Goal: Transaction & Acquisition: Purchase product/service

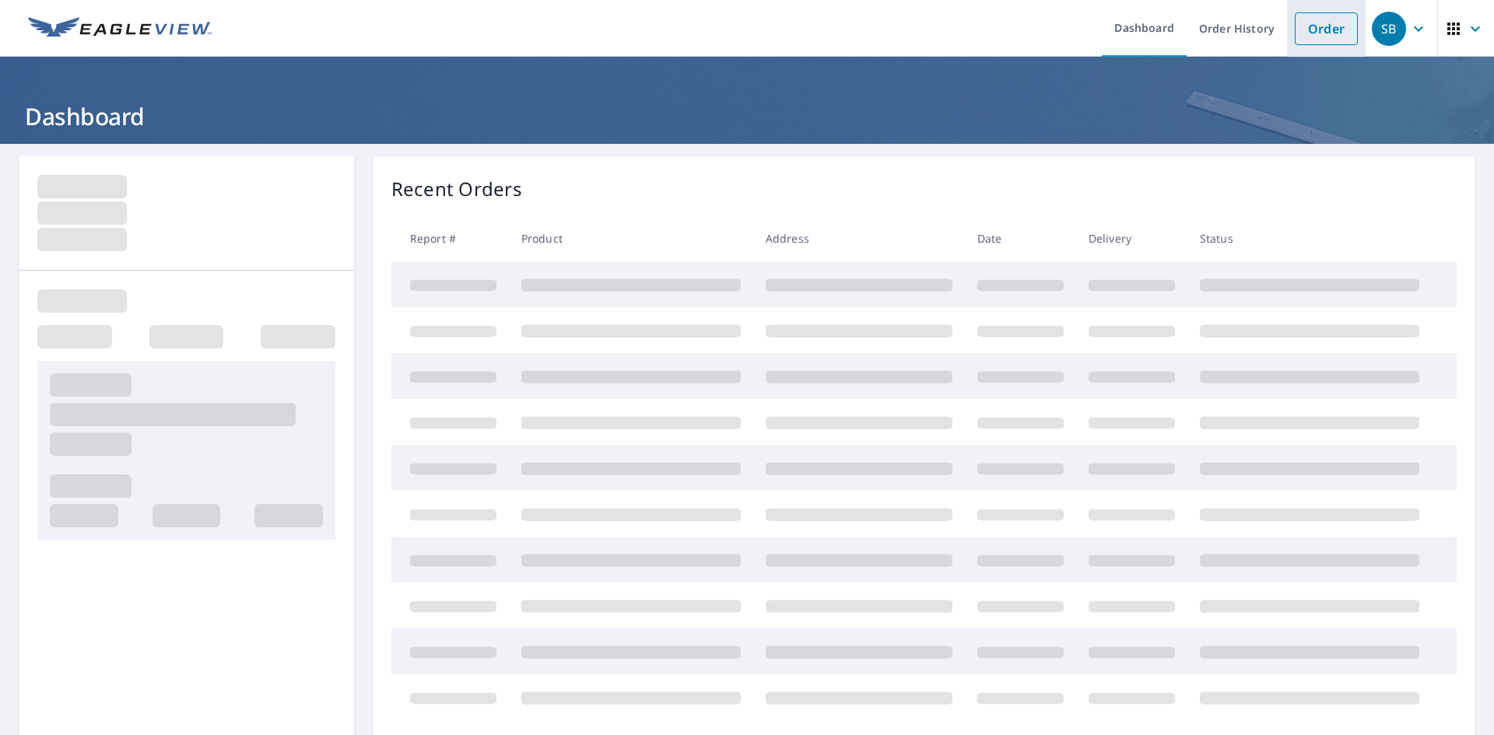
click at [1311, 35] on link "Order" at bounding box center [1326, 28] width 63 height 33
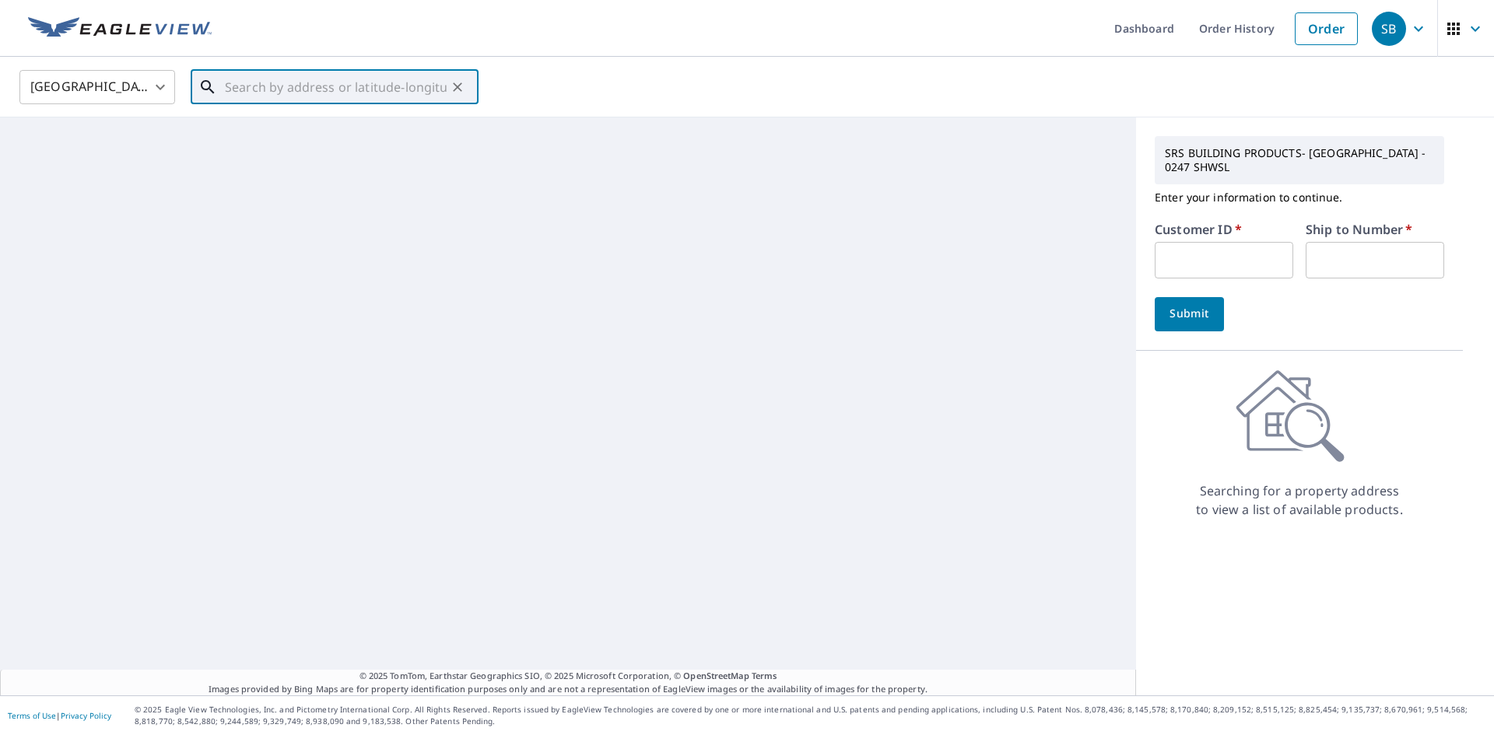
click at [370, 94] on input "text" at bounding box center [336, 87] width 222 height 44
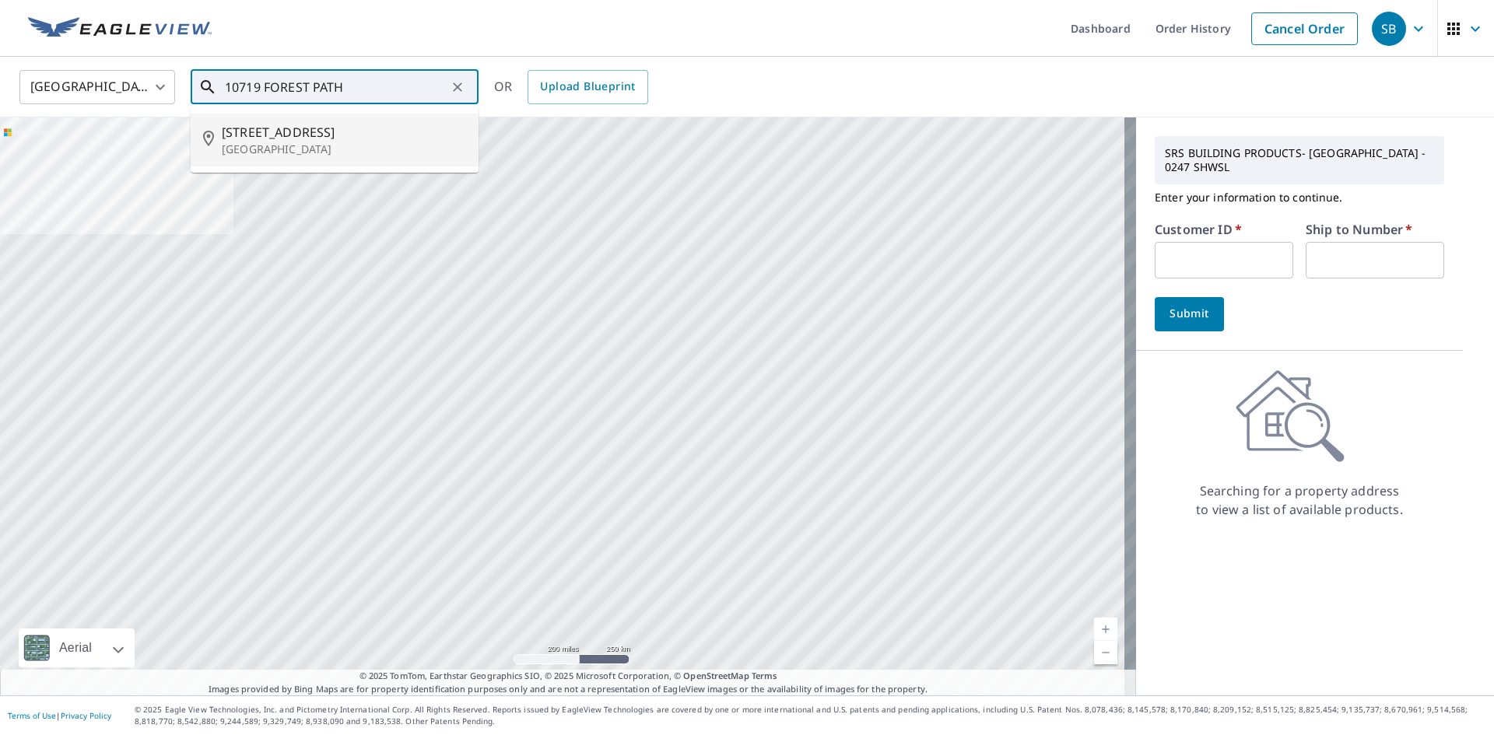
click at [358, 129] on span "[STREET_ADDRESS]" at bounding box center [344, 132] width 244 height 19
type input "[STREET_ADDRESS]"
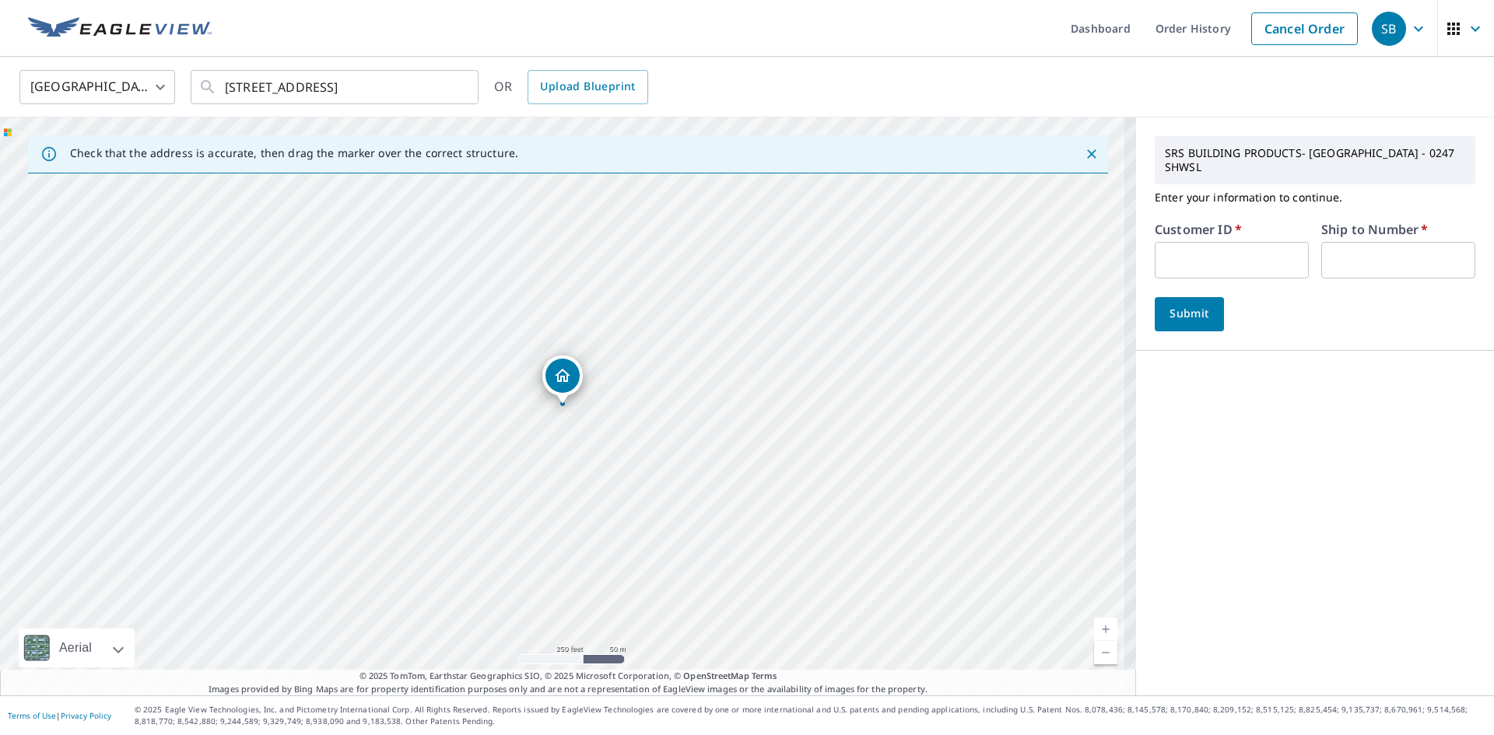
click at [1228, 247] on input "text" at bounding box center [1232, 260] width 154 height 37
type input "S054922"
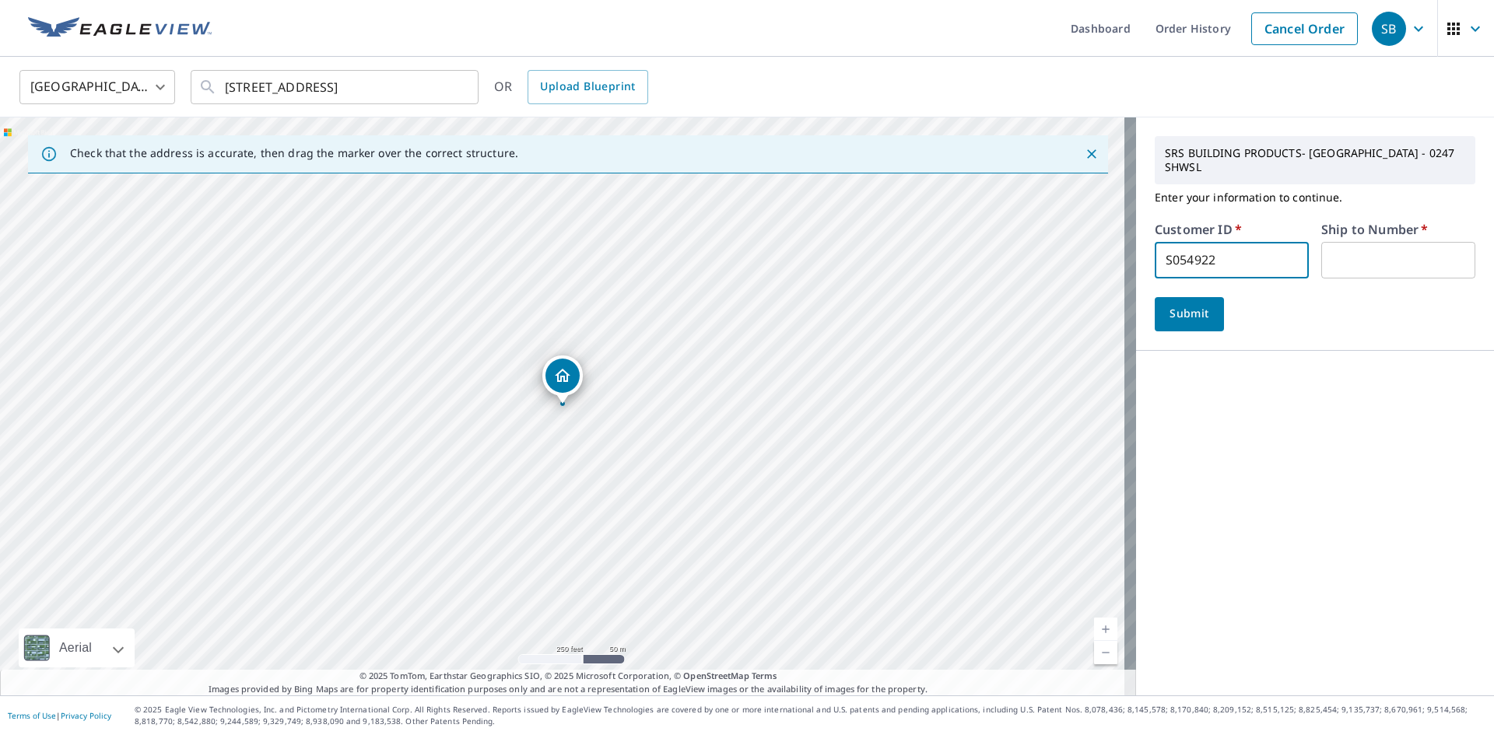
click at [1352, 244] on input "text" at bounding box center [1399, 260] width 154 height 37
type input "1"
click at [1167, 304] on span "Submit" at bounding box center [1189, 313] width 44 height 19
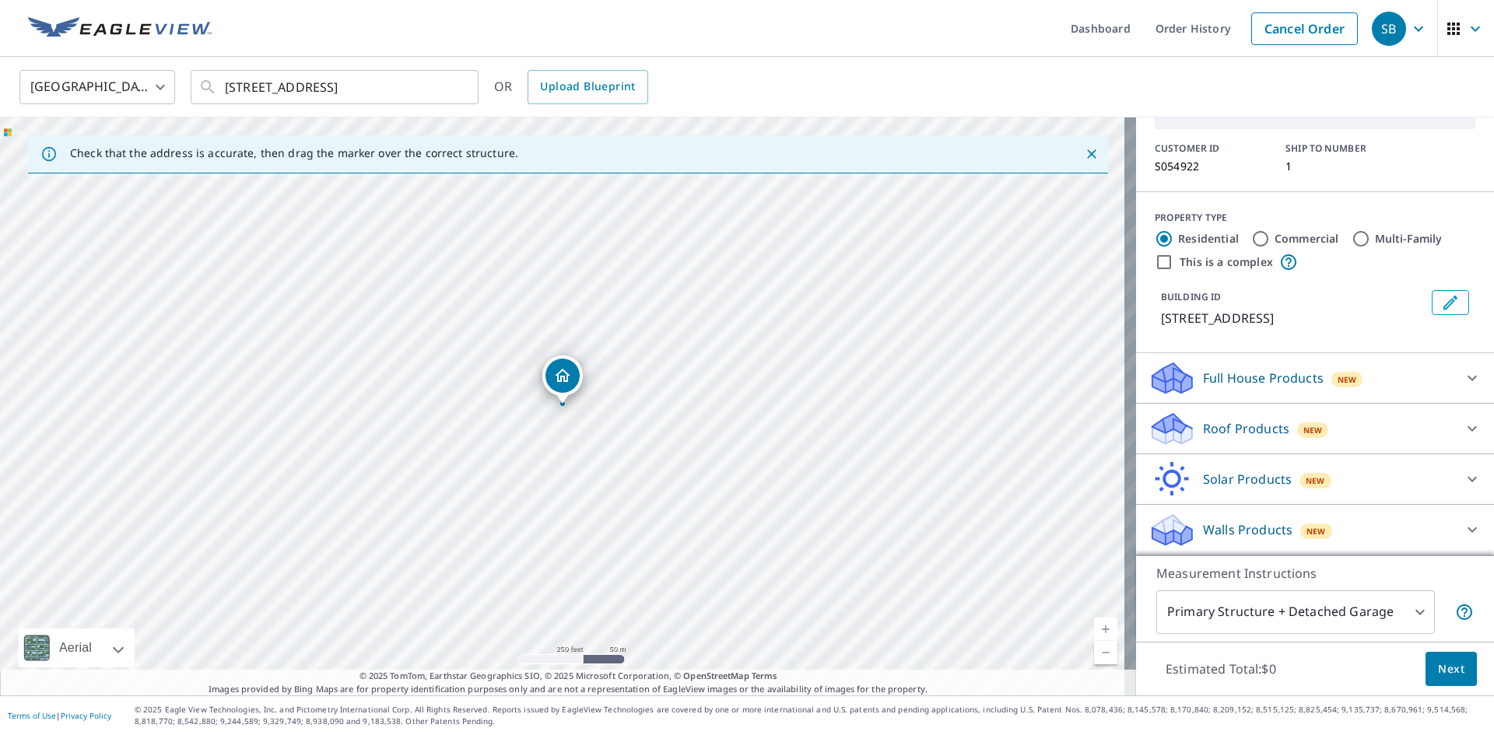
scroll to position [118, 0]
click at [1422, 432] on div "Roof Products New" at bounding box center [1301, 429] width 305 height 37
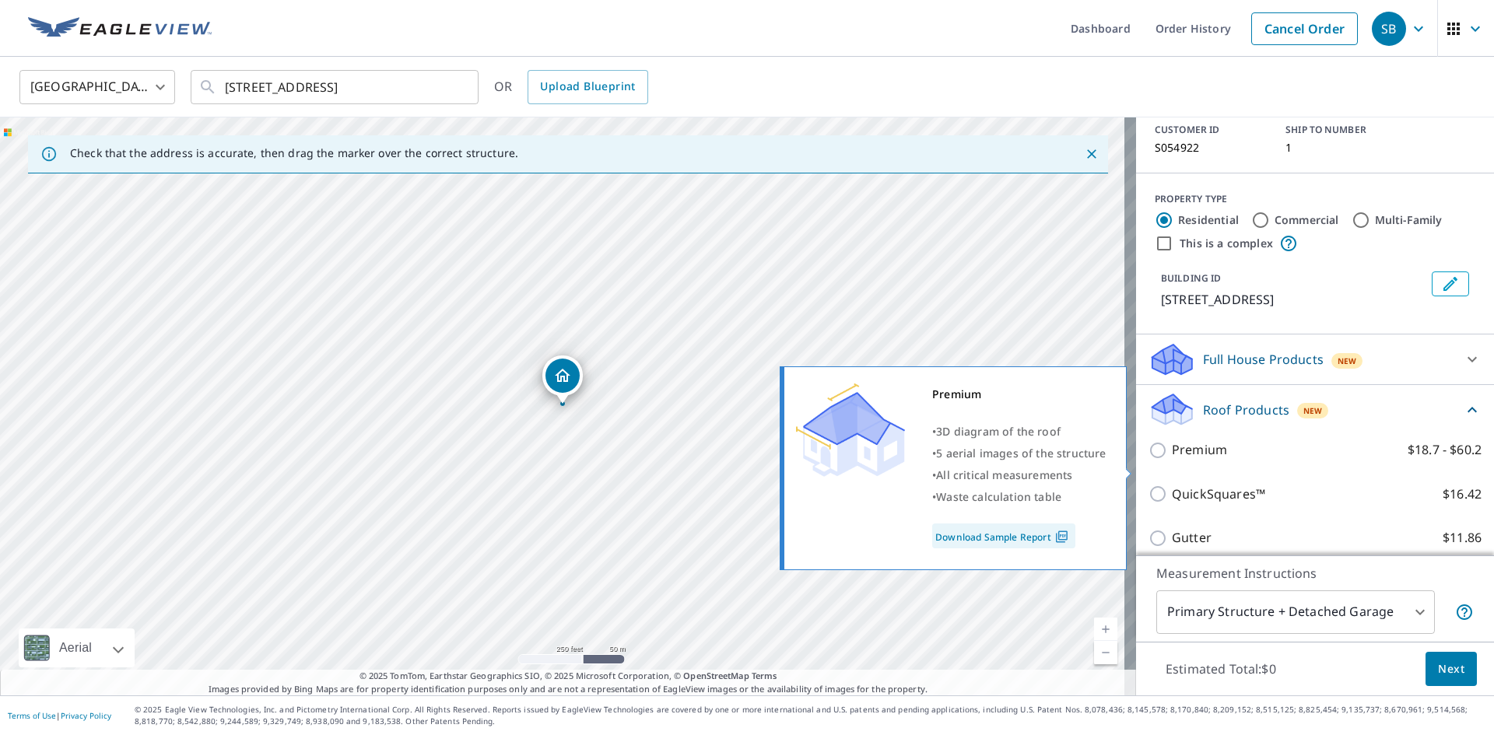
click at [1195, 460] on p "Premium" at bounding box center [1199, 450] width 55 height 19
click at [1172, 460] on input "Premium $18.7 - $60.2" at bounding box center [1160, 450] width 23 height 19
checkbox input "true"
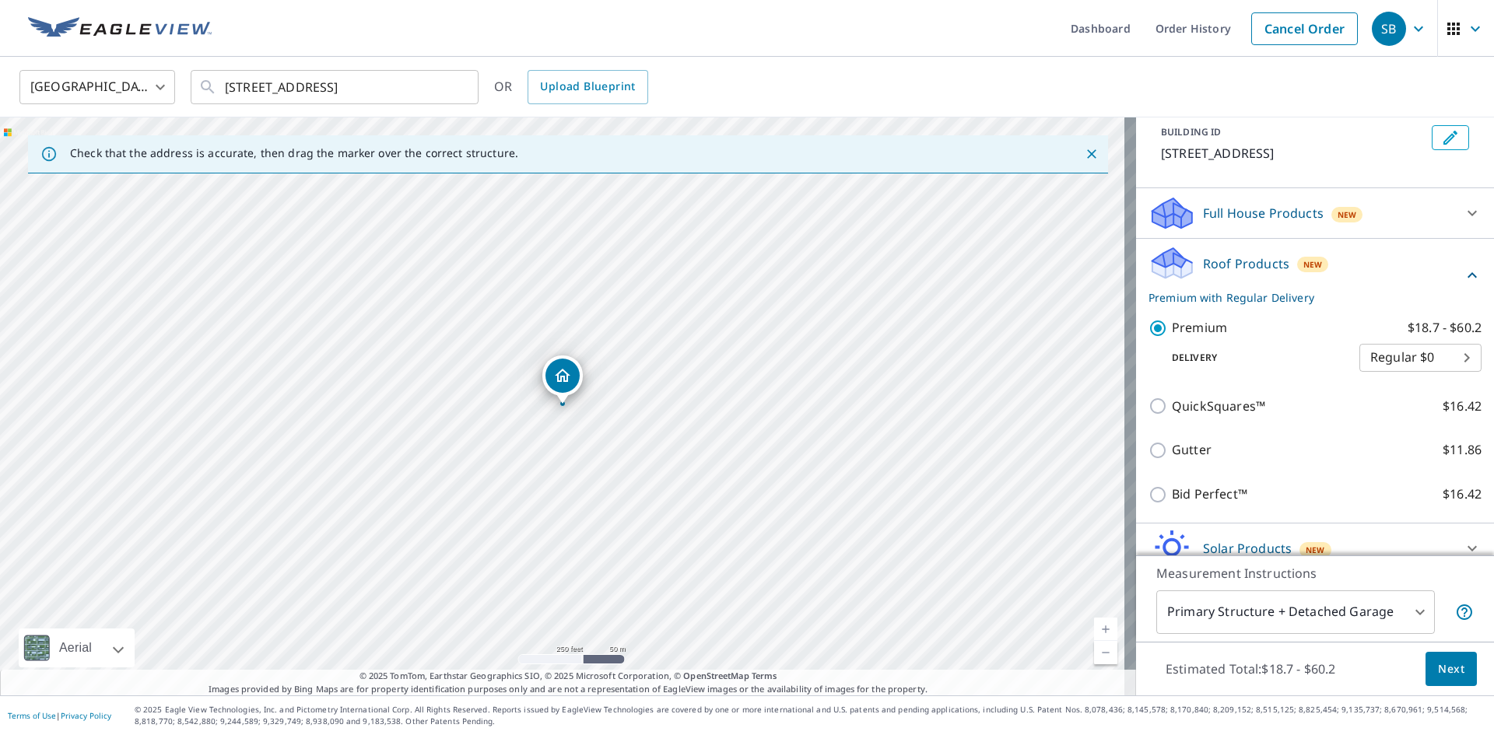
scroll to position [274, 0]
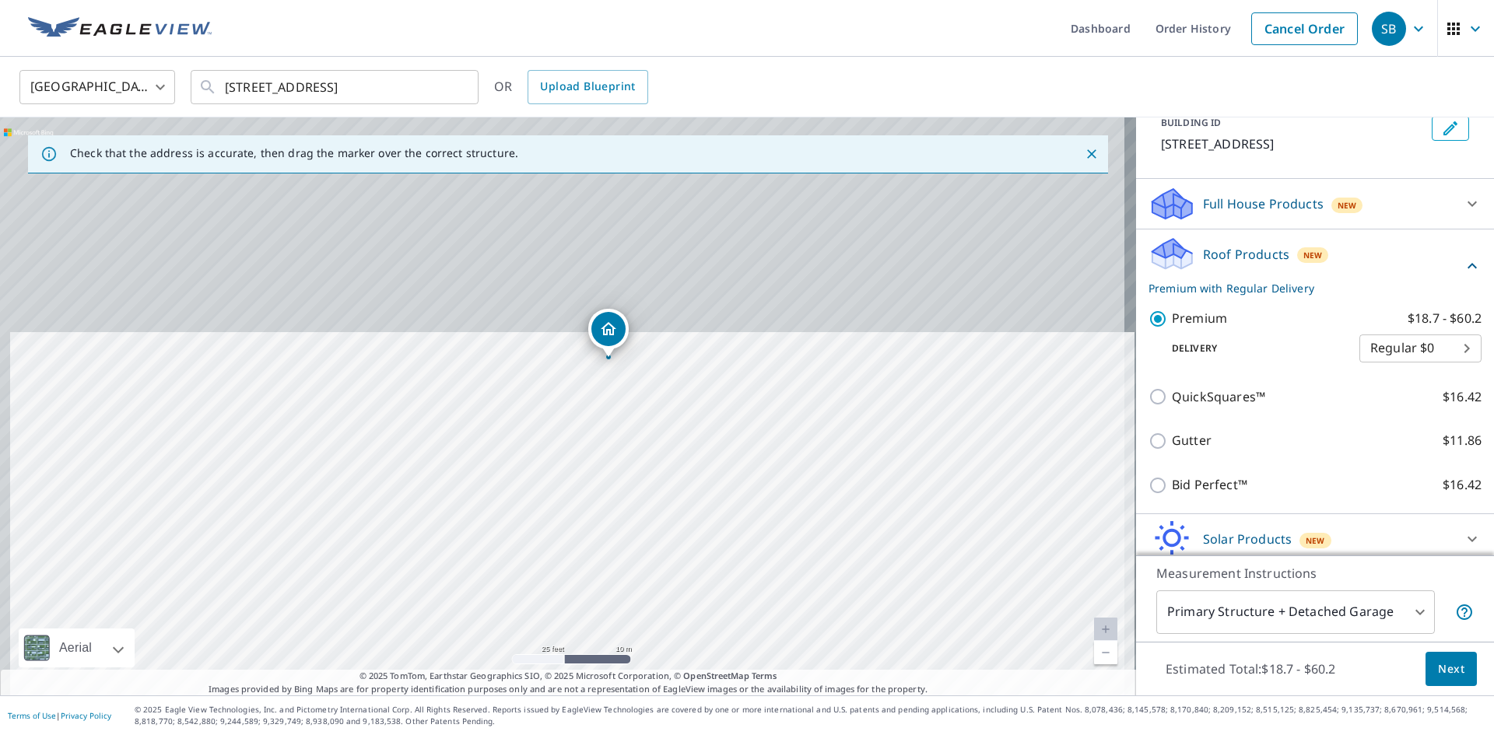
drag, startPoint x: 644, startPoint y: 311, endPoint x: 655, endPoint y: 533, distance: 222.1
click at [655, 533] on div "[STREET_ADDRESS]" at bounding box center [568, 407] width 1136 height 578
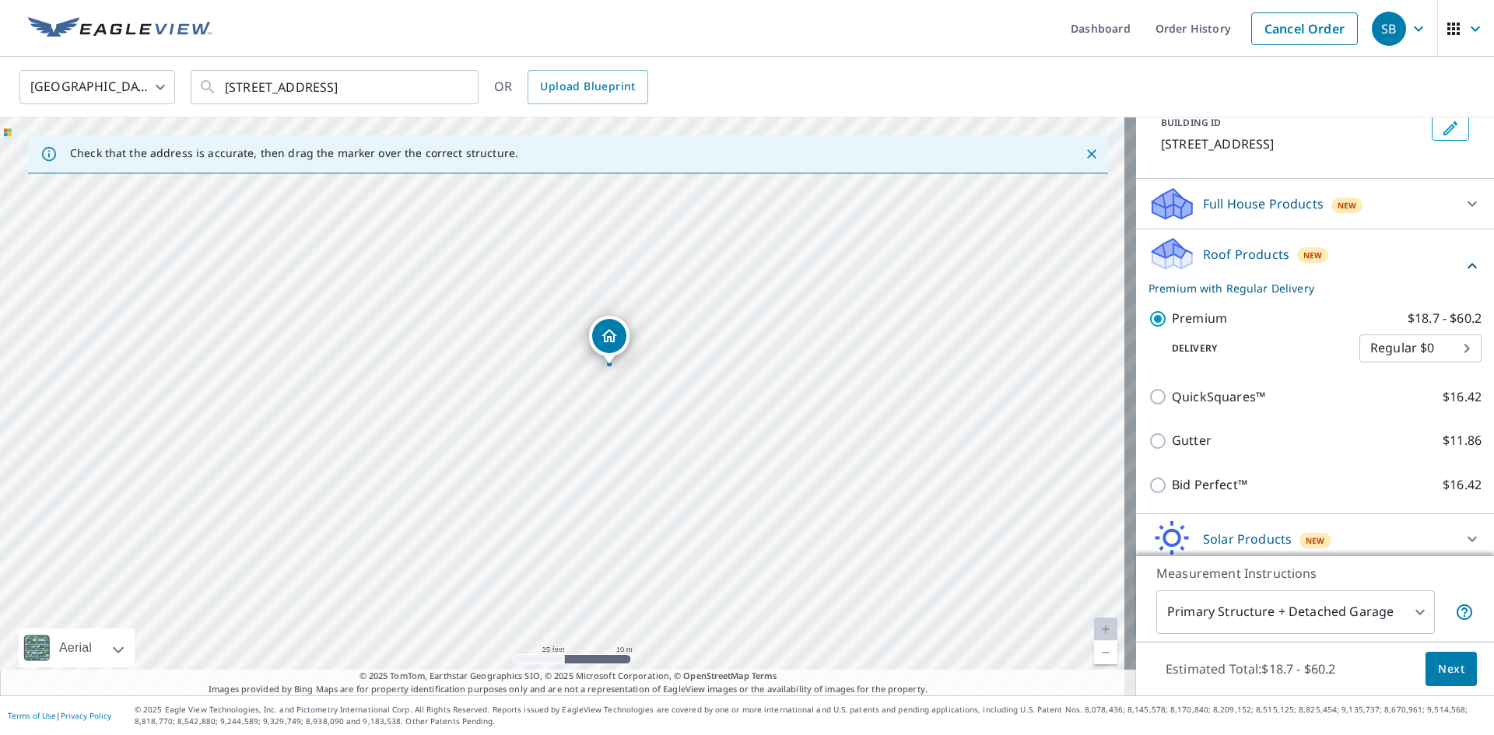
click at [1353, 605] on body "SB SB Dashboard Order History Cancel Order SB [GEOGRAPHIC_DATA] [GEOGRAPHIC_DAT…" at bounding box center [747, 367] width 1494 height 735
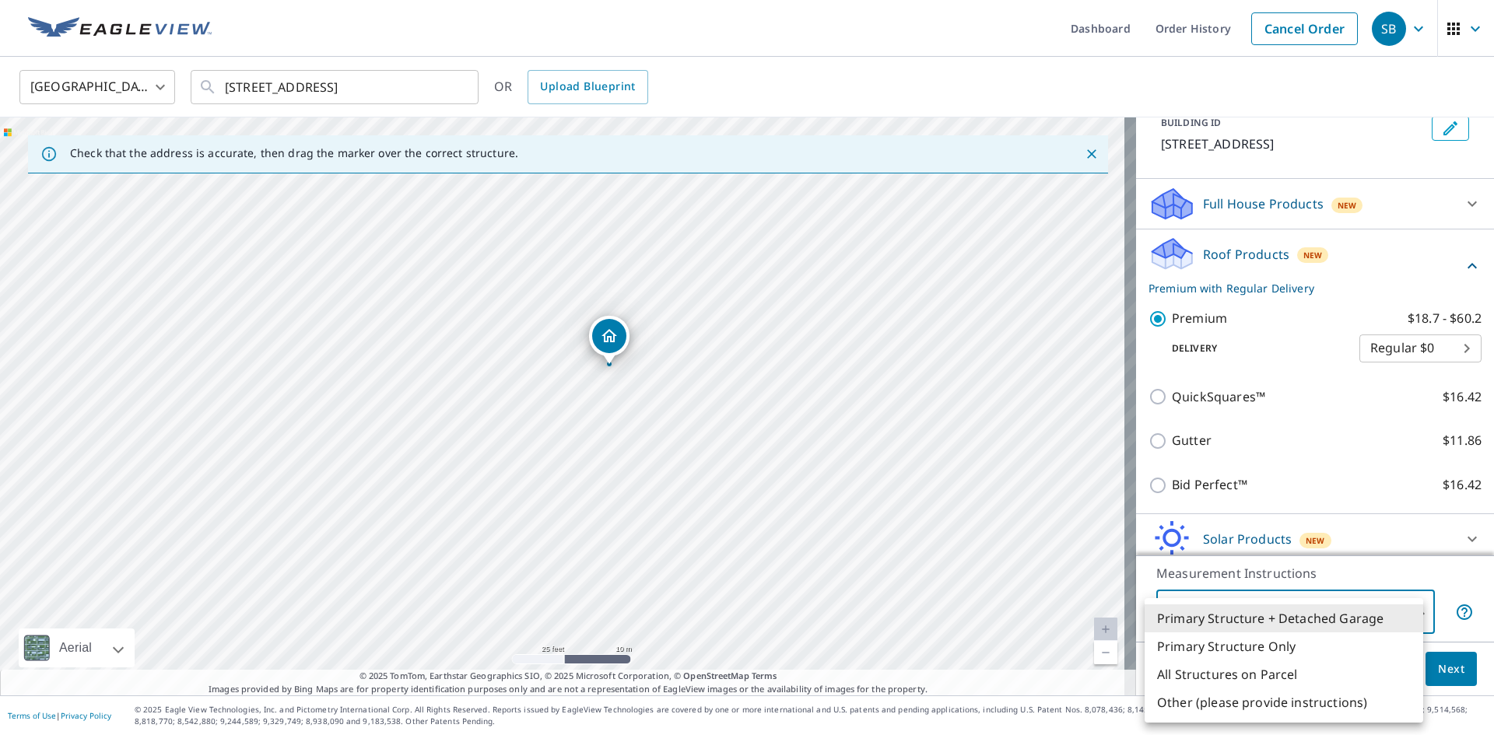
click at [1297, 646] on li "Primary Structure Only" at bounding box center [1284, 647] width 279 height 28
type input "2"
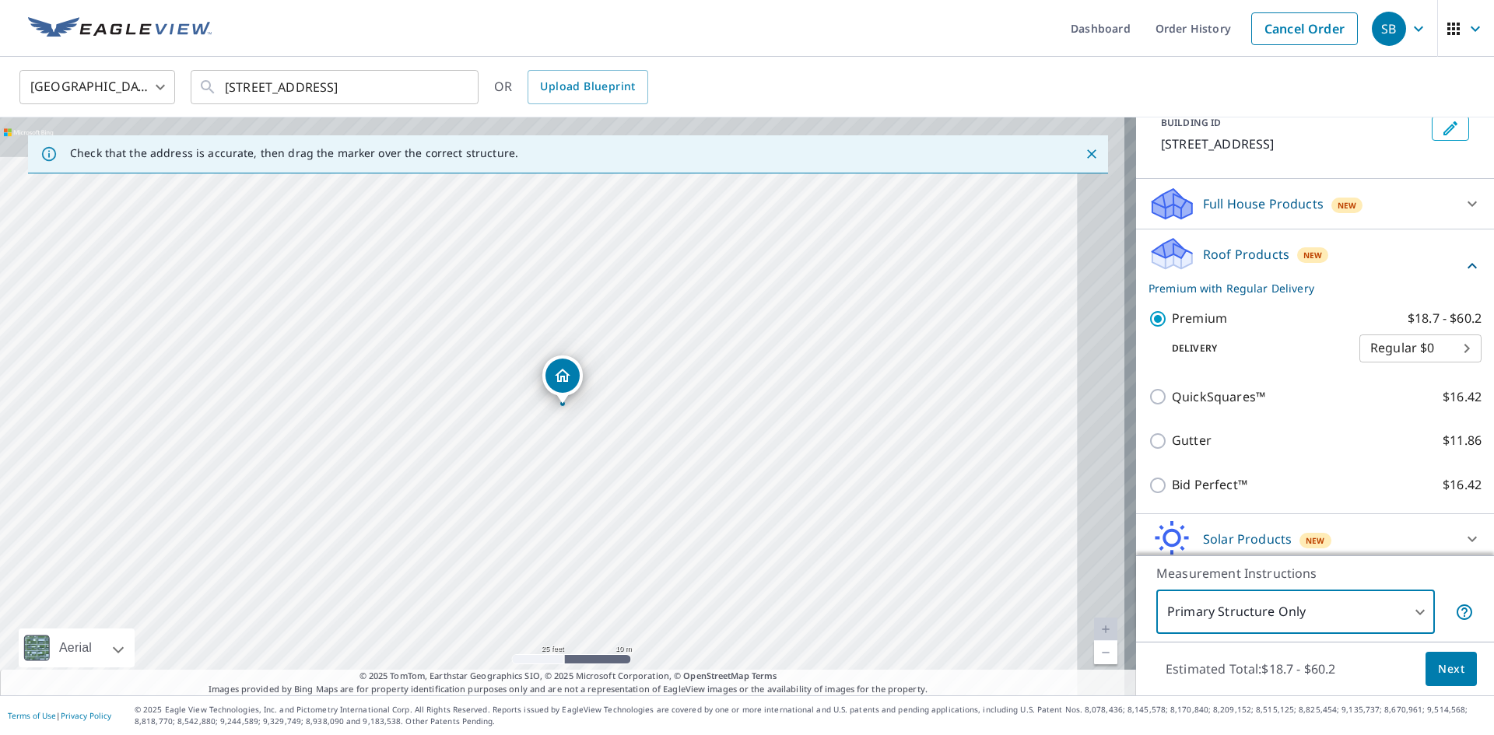
click at [1444, 671] on span "Next" at bounding box center [1451, 669] width 26 height 19
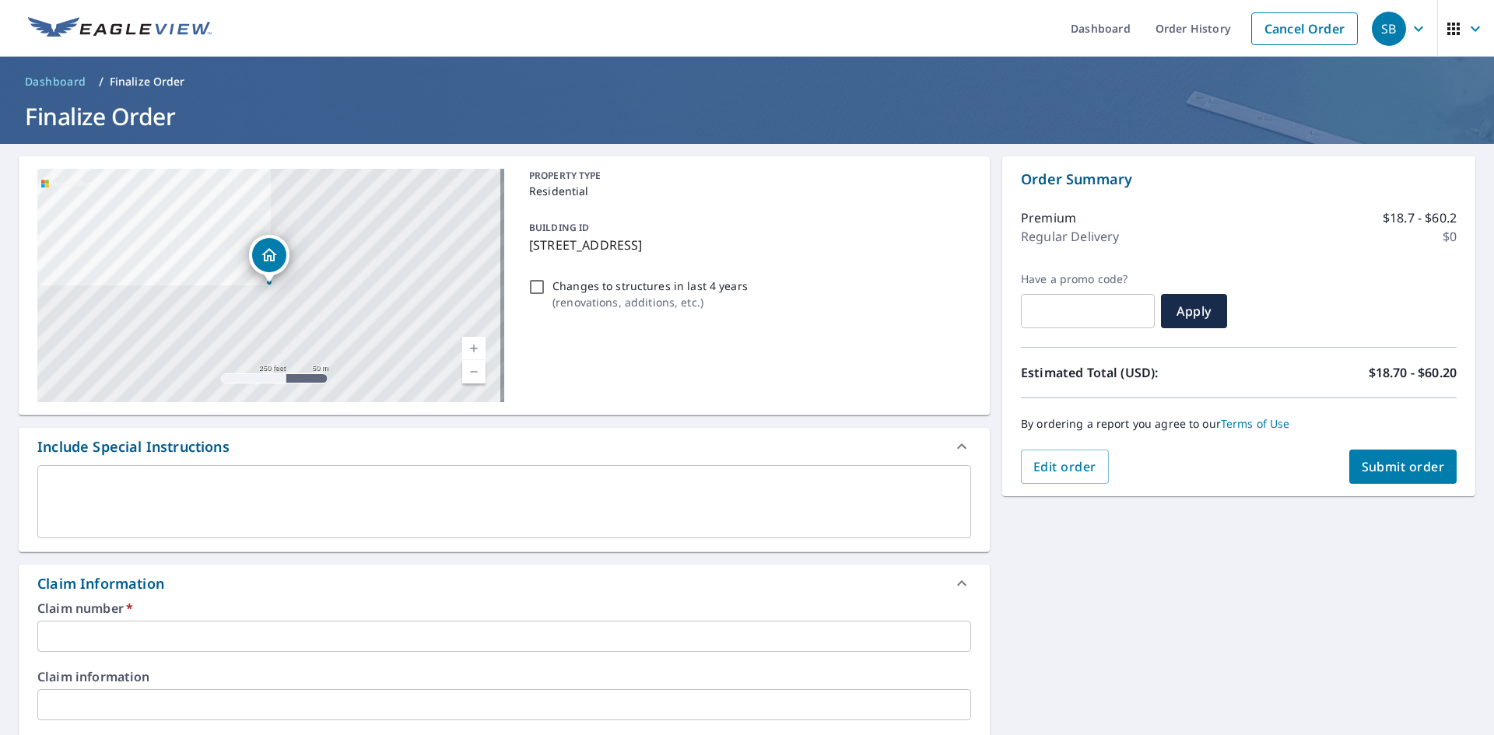
drag, startPoint x: 524, startPoint y: 247, endPoint x: 869, endPoint y: 250, distance: 344.8
click at [869, 250] on div "BUILDING ID [STREET_ADDRESS]" at bounding box center [747, 236] width 448 height 49
checkbox input "true"
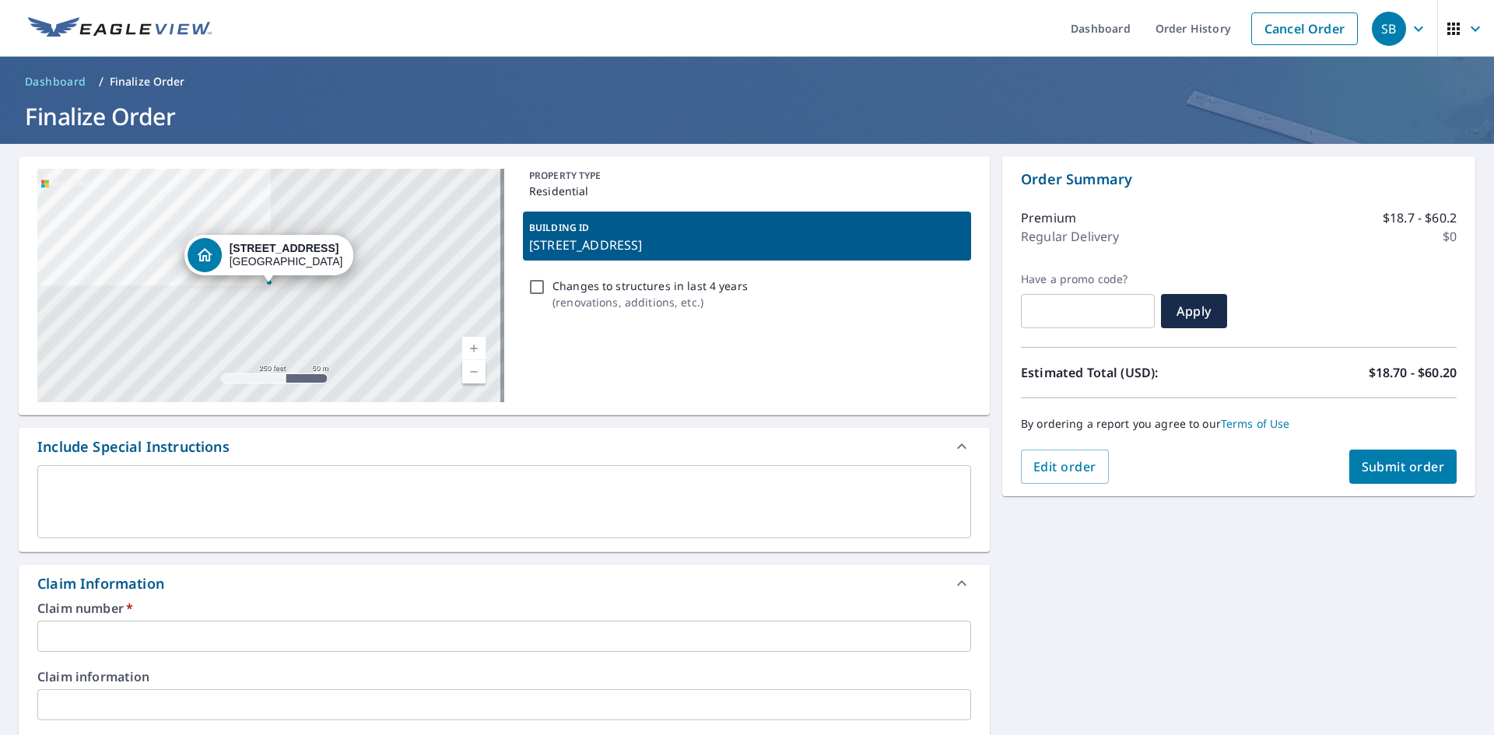
copy p "[STREET_ADDRESS]"
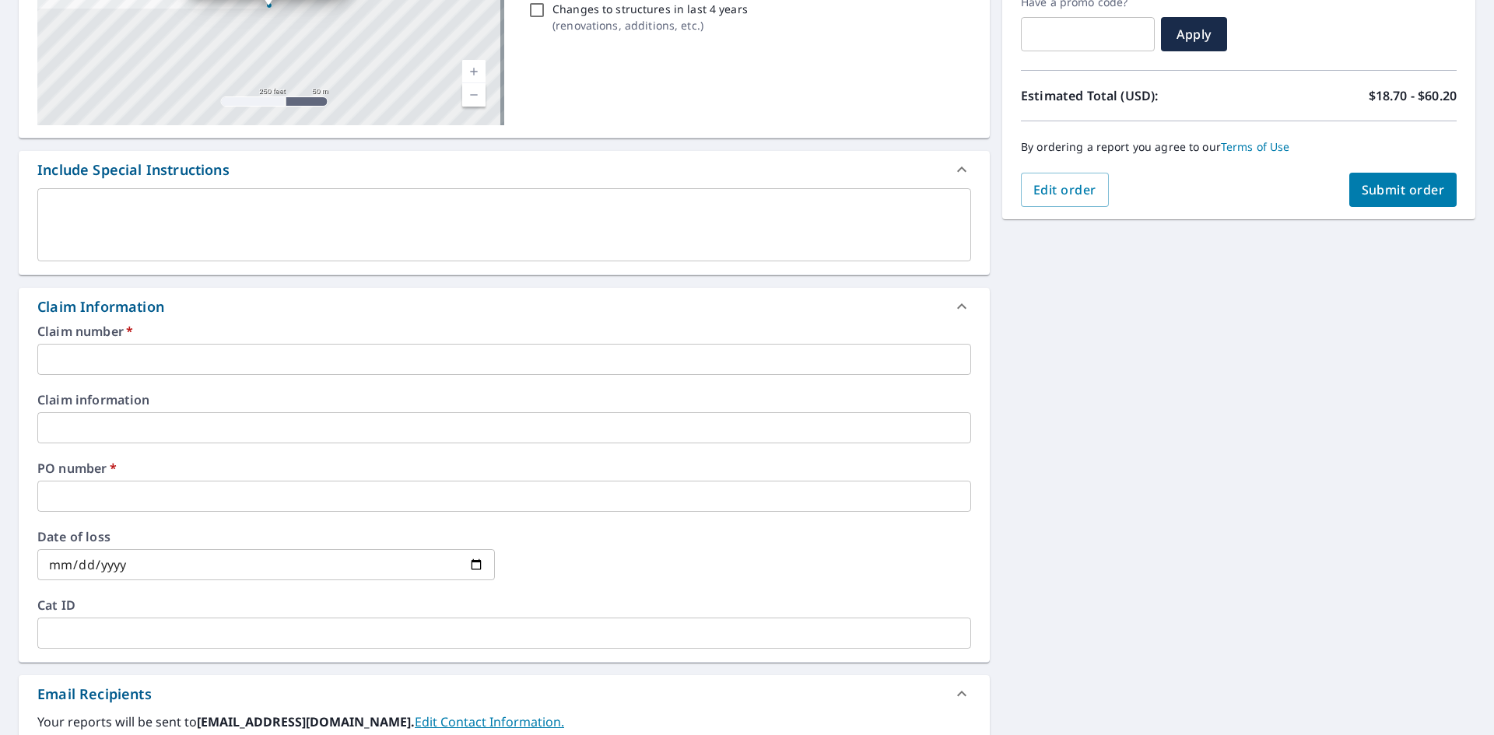
scroll to position [545, 0]
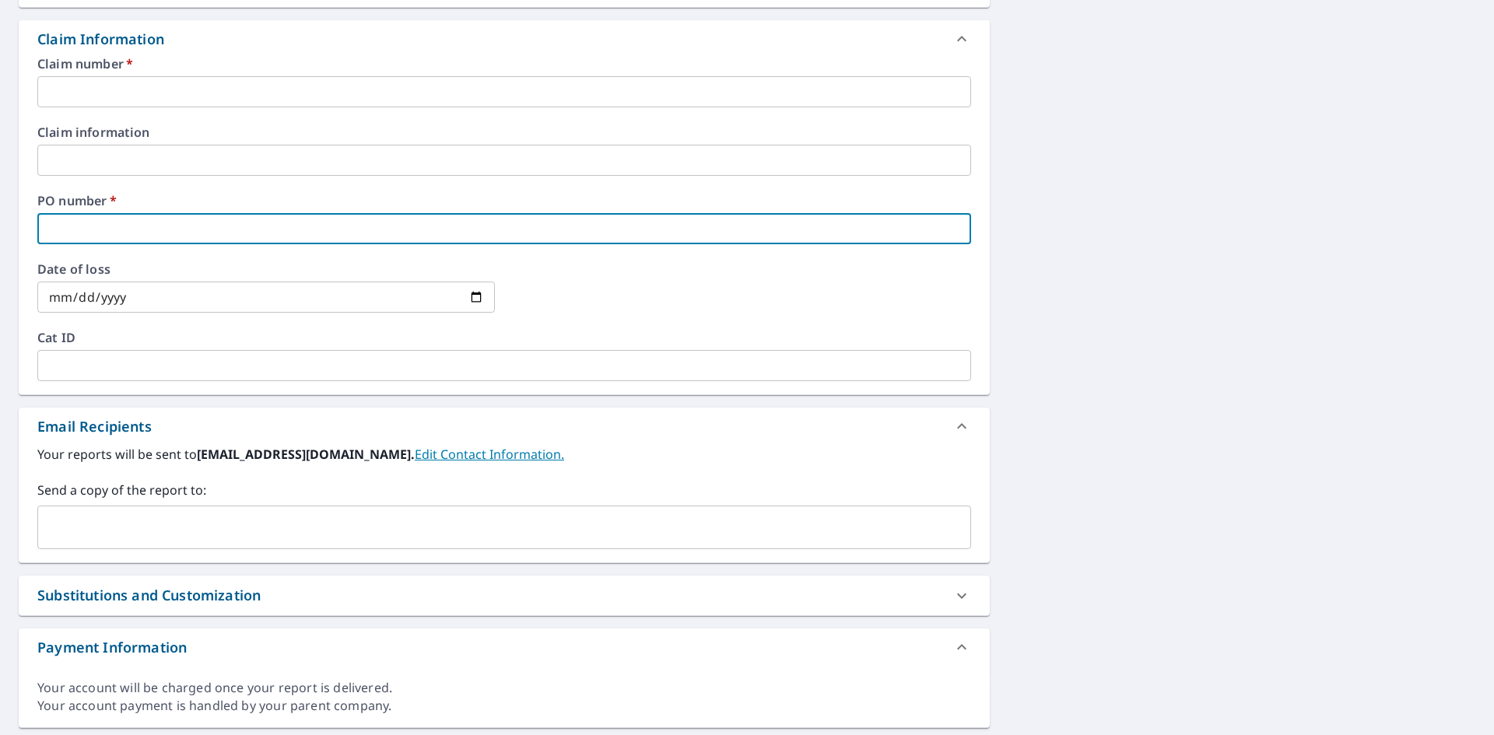
click at [111, 230] on input "text" at bounding box center [504, 228] width 934 height 31
paste input "[STREET_ADDRESS]"
type input "[STREET_ADDRESS]"
checkbox input "true"
type input "[STREET_ADDRESS]"
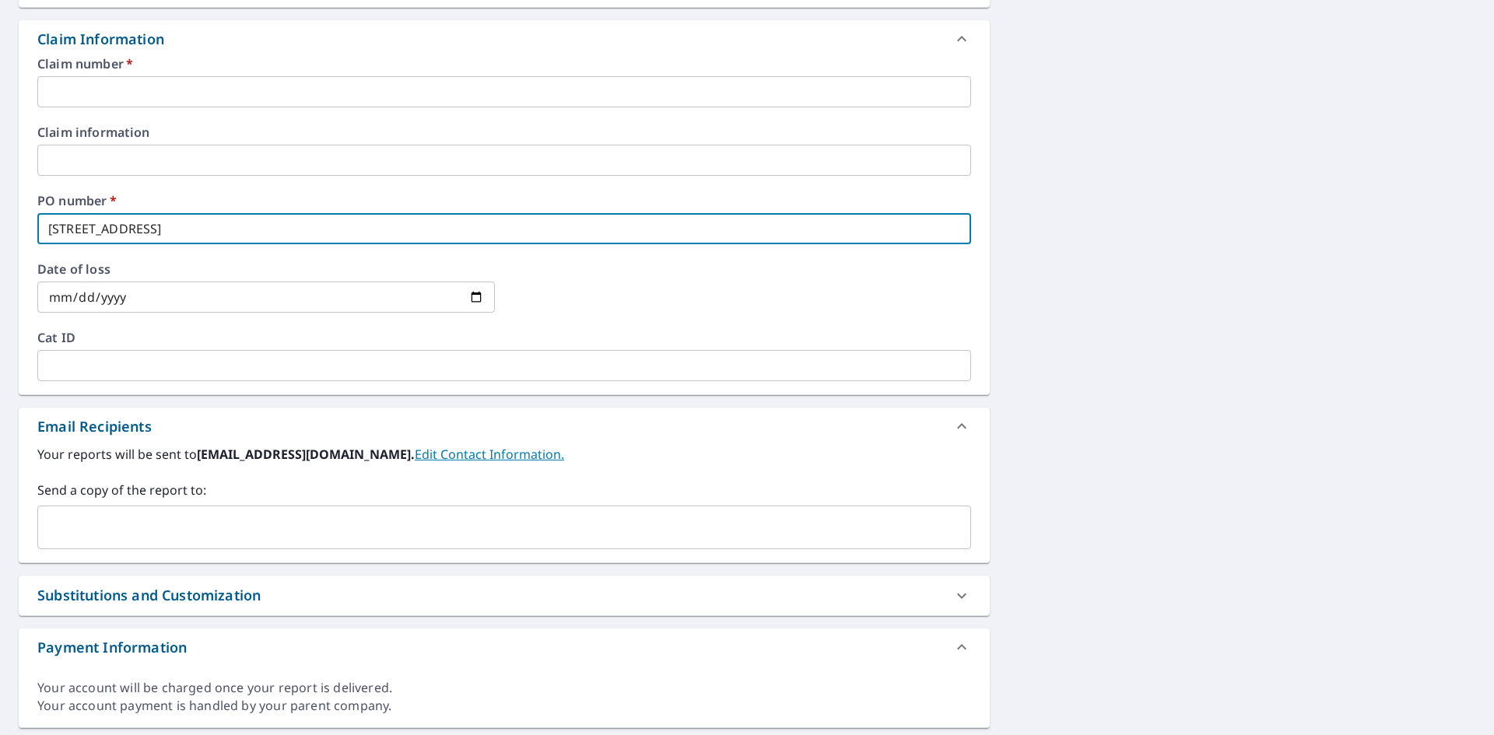
click at [143, 82] on input "text" at bounding box center [504, 91] width 934 height 31
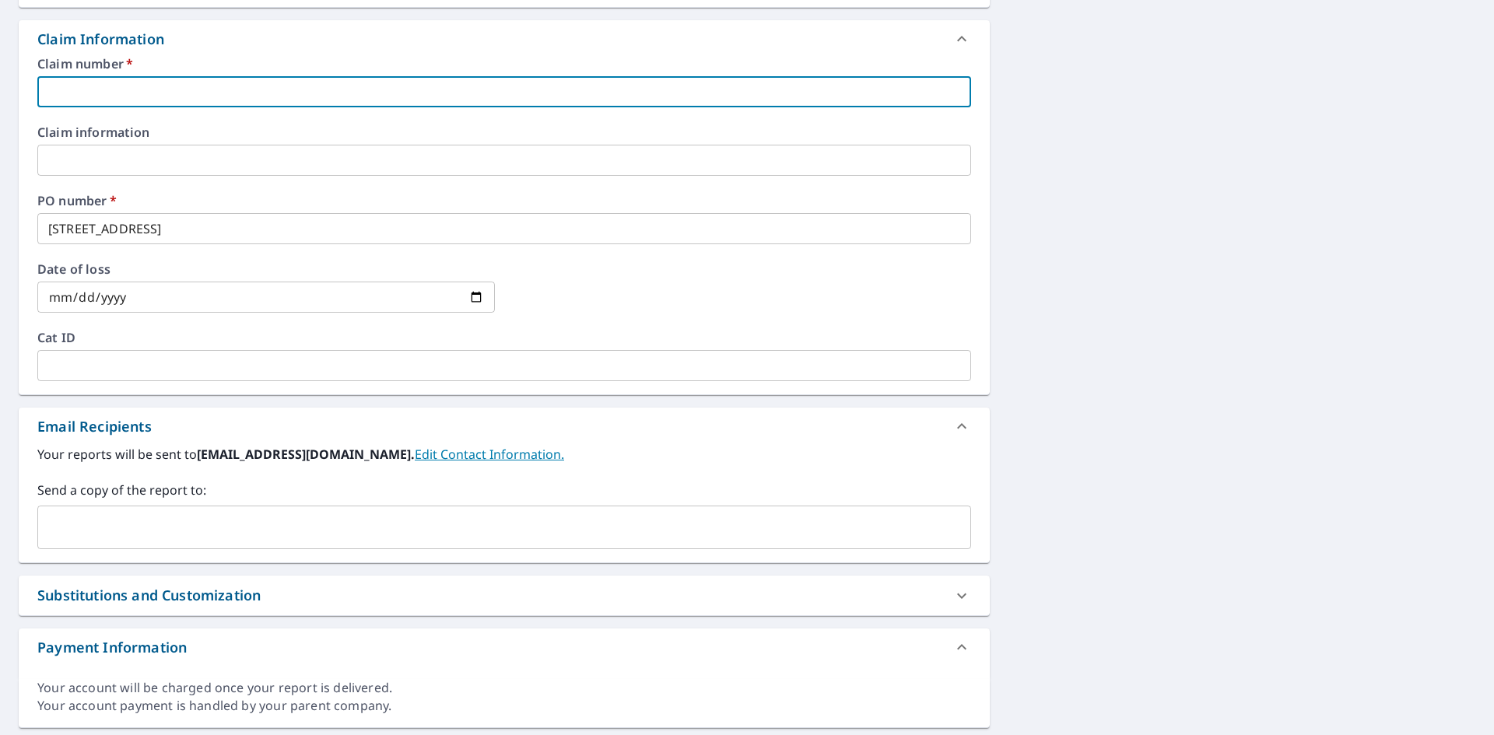
paste input "[STREET_ADDRESS]"
type input "[STREET_ADDRESS]"
checkbox input "true"
type input "[STREET_ADDRESS]"
click at [226, 513] on input "text" at bounding box center [492, 528] width 897 height 30
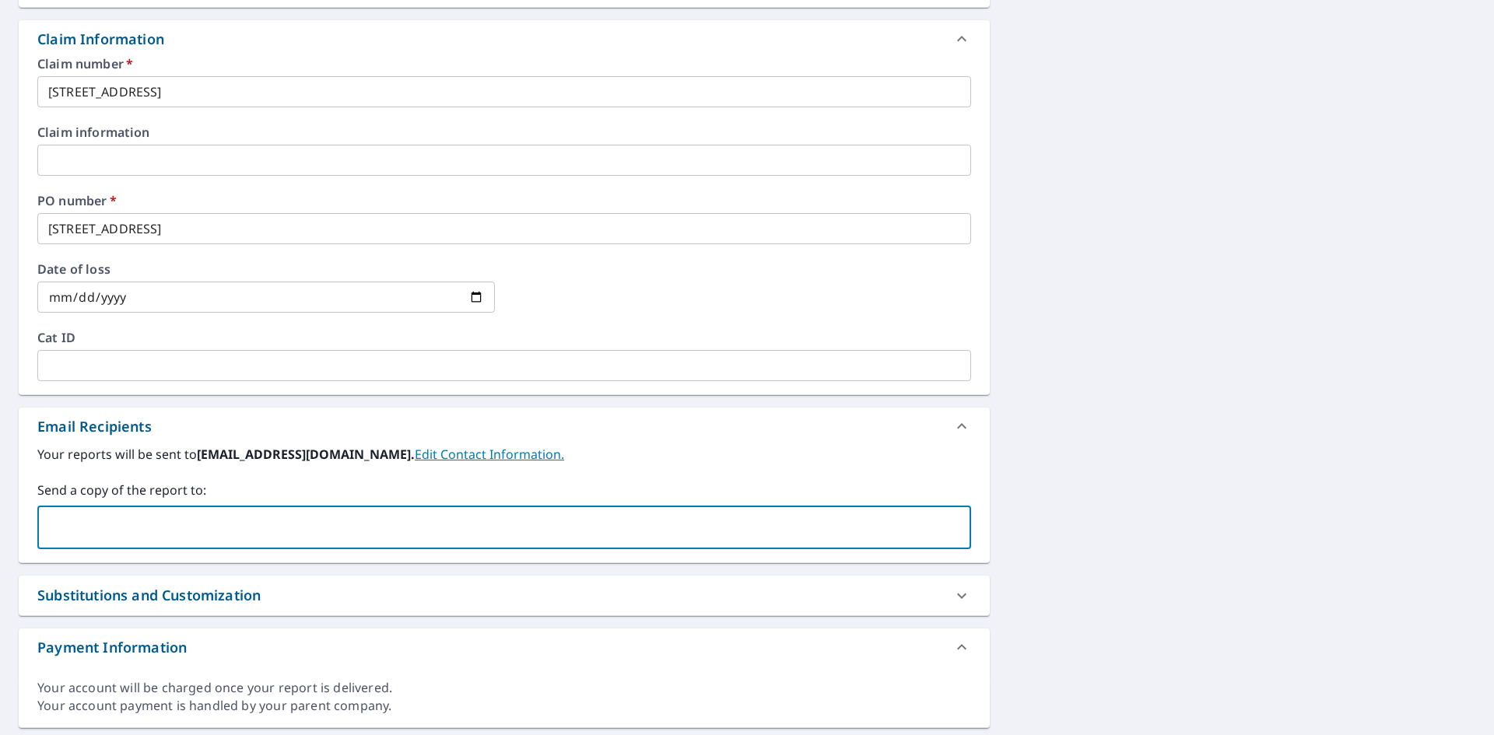
type input "[EMAIL_ADDRESS][DOMAIN_NAME]"
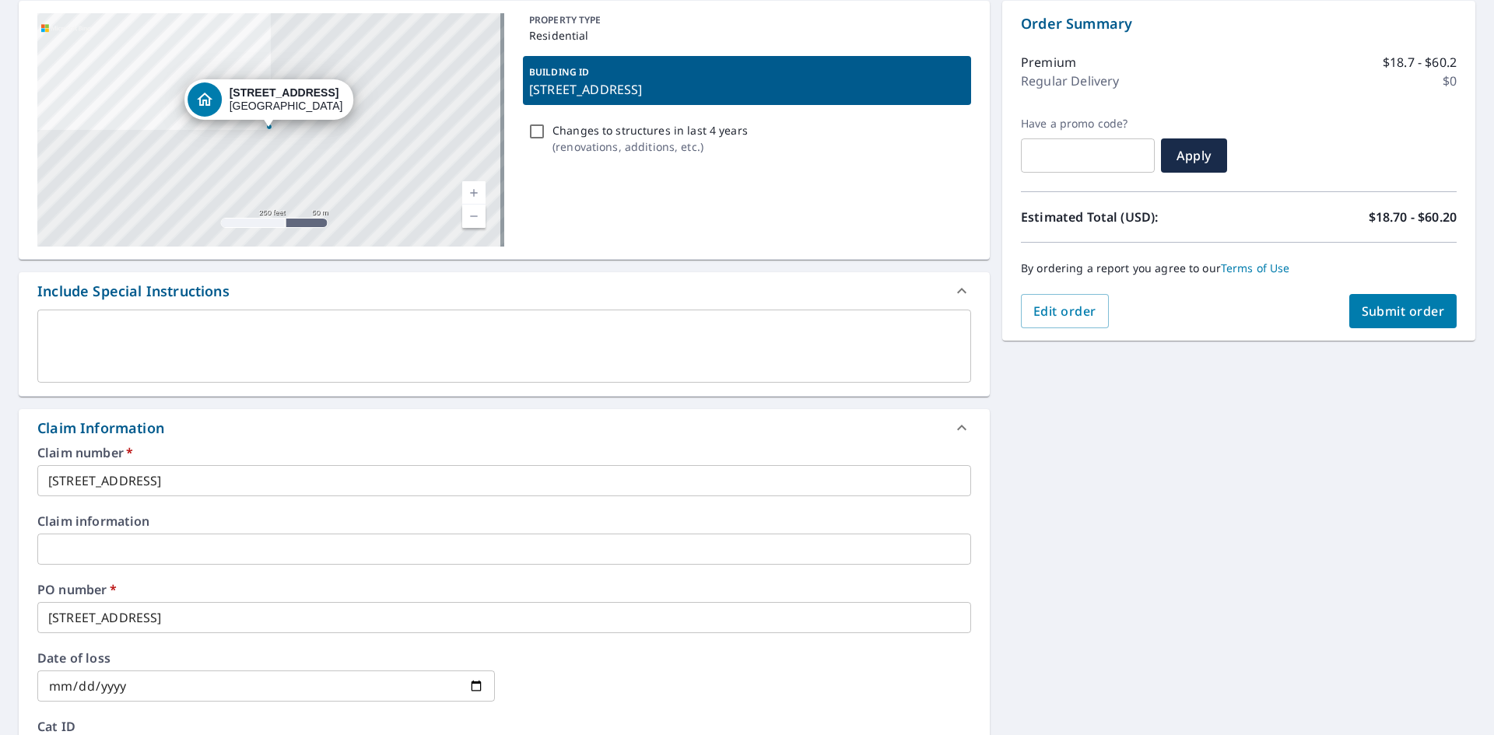
click at [1374, 310] on span "Submit order" at bounding box center [1403, 311] width 83 height 17
checkbox input "true"
